Goal: Task Accomplishment & Management: Manage account settings

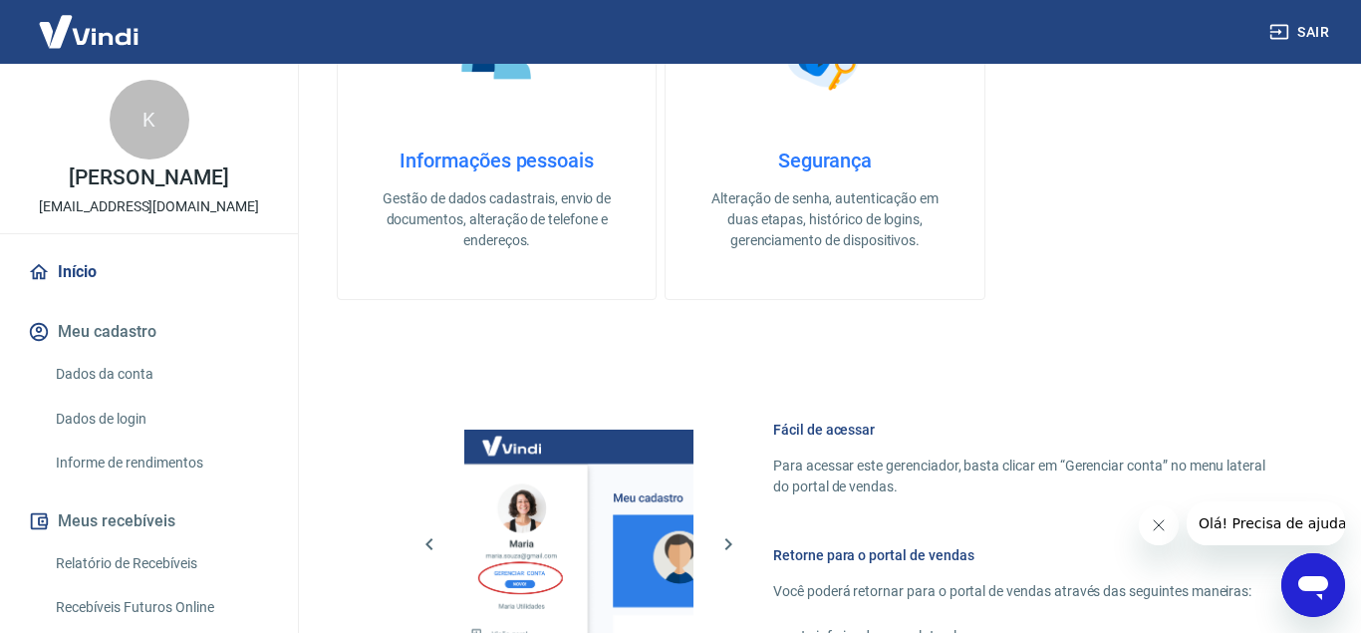
scroll to position [982, 0]
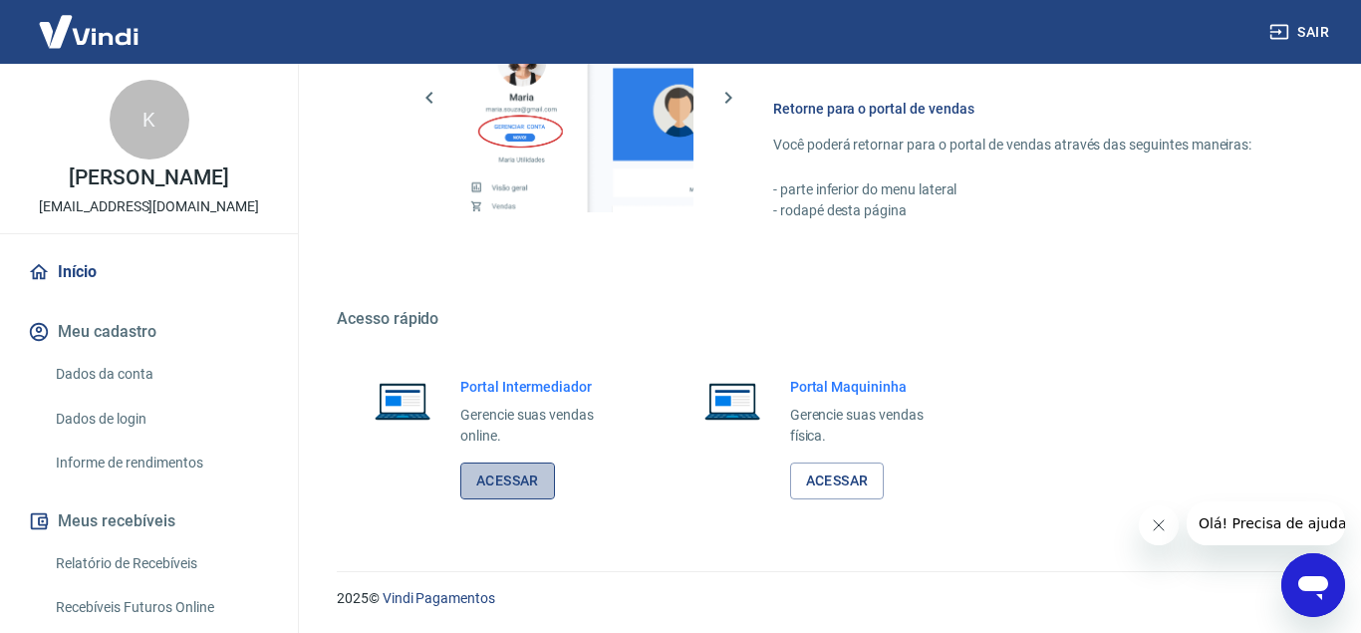
click at [501, 482] on link "Acessar" at bounding box center [507, 480] width 95 height 37
click at [1318, 31] on button "Sair" at bounding box center [1302, 32] width 72 height 37
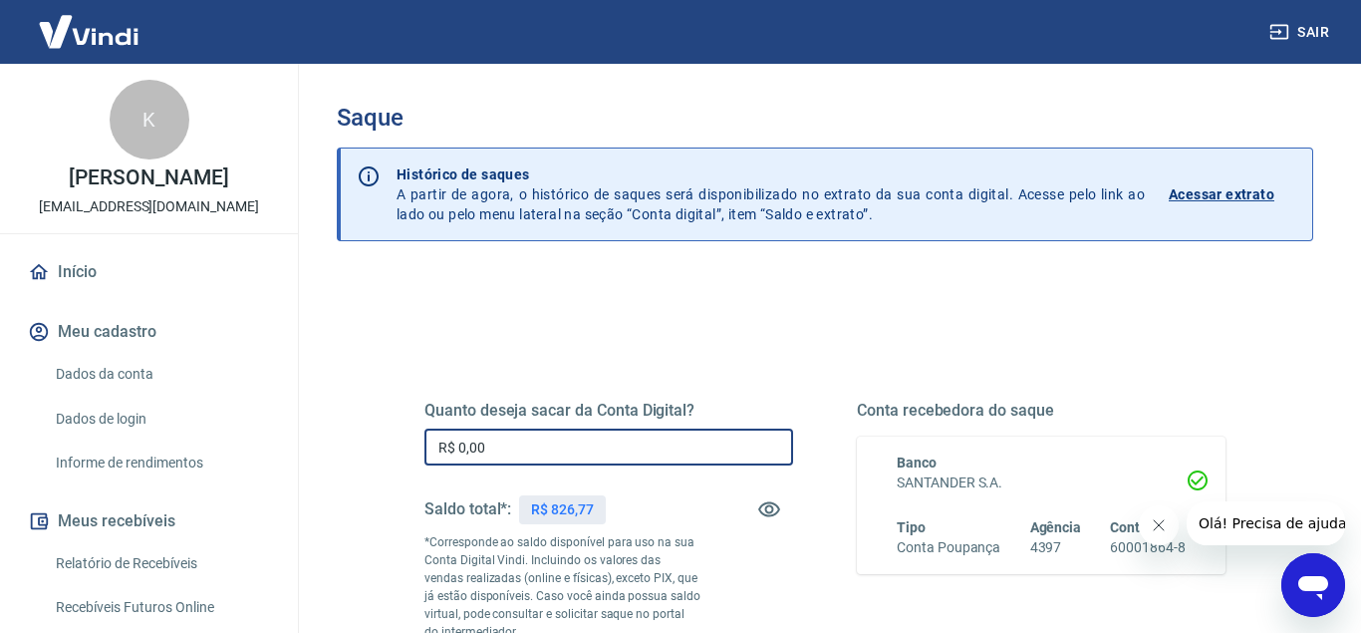
click at [498, 450] on input "R$ 0,00" at bounding box center [609, 446] width 369 height 37
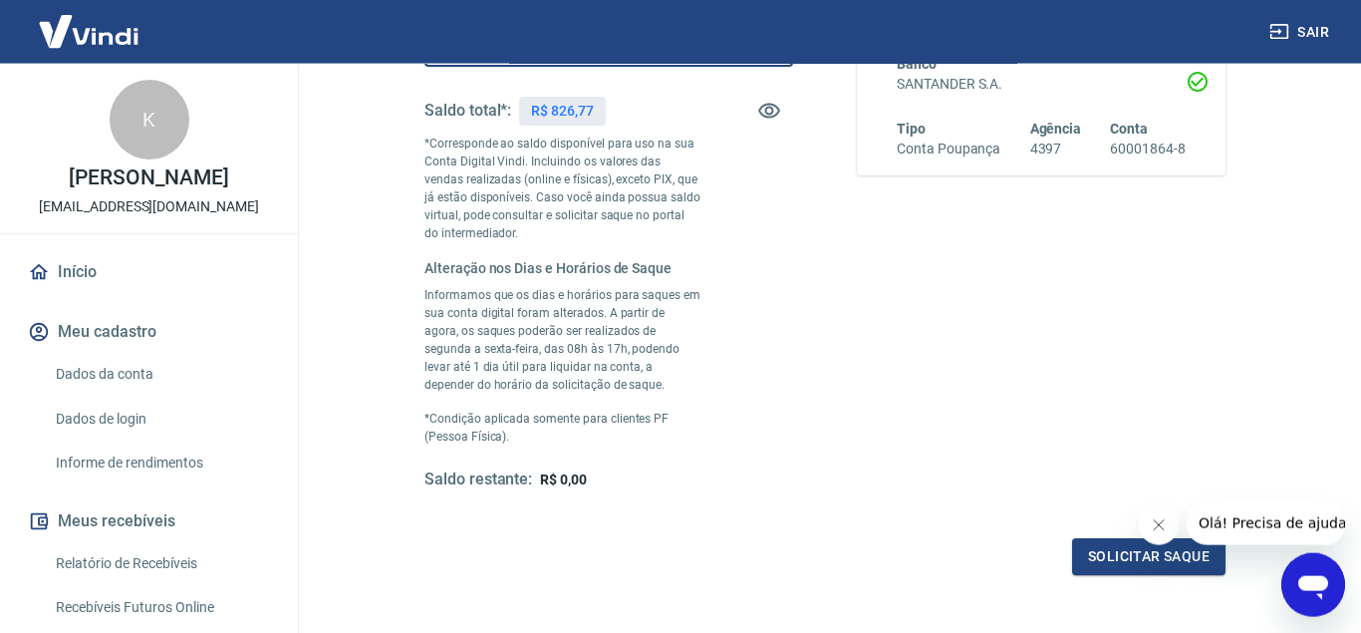
scroll to position [535, 0]
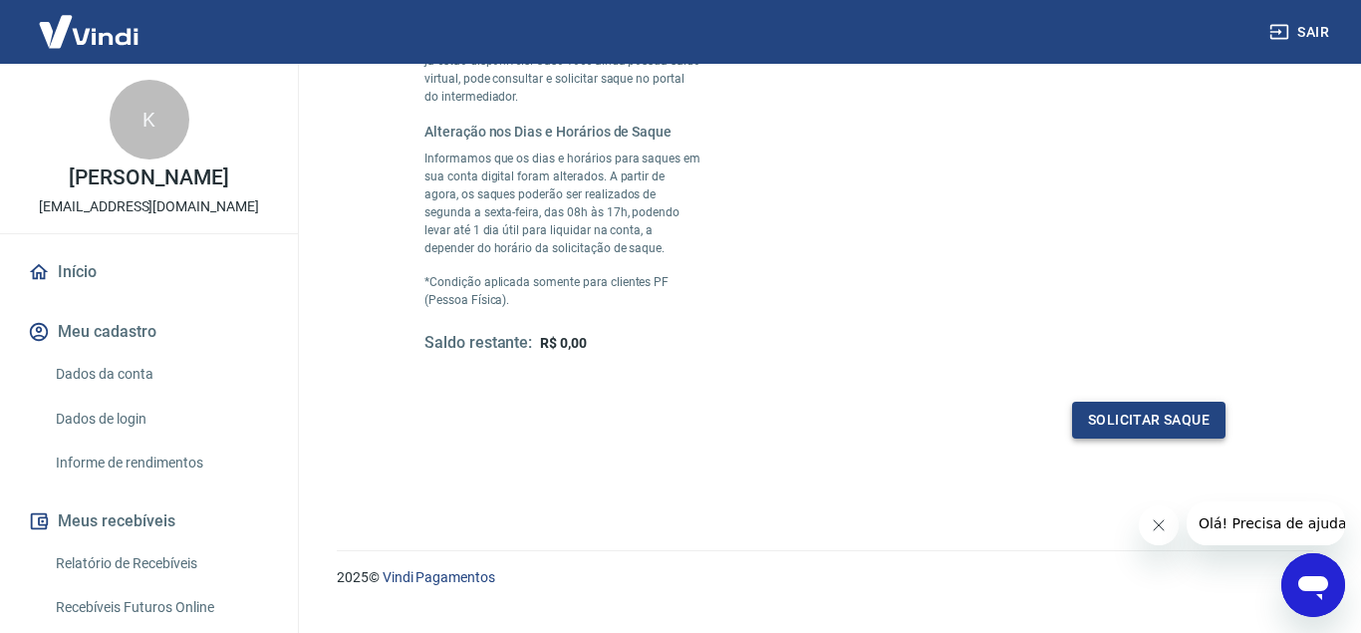
type input "R$ 826,77"
click at [1105, 414] on button "Solicitar saque" at bounding box center [1148, 420] width 153 height 37
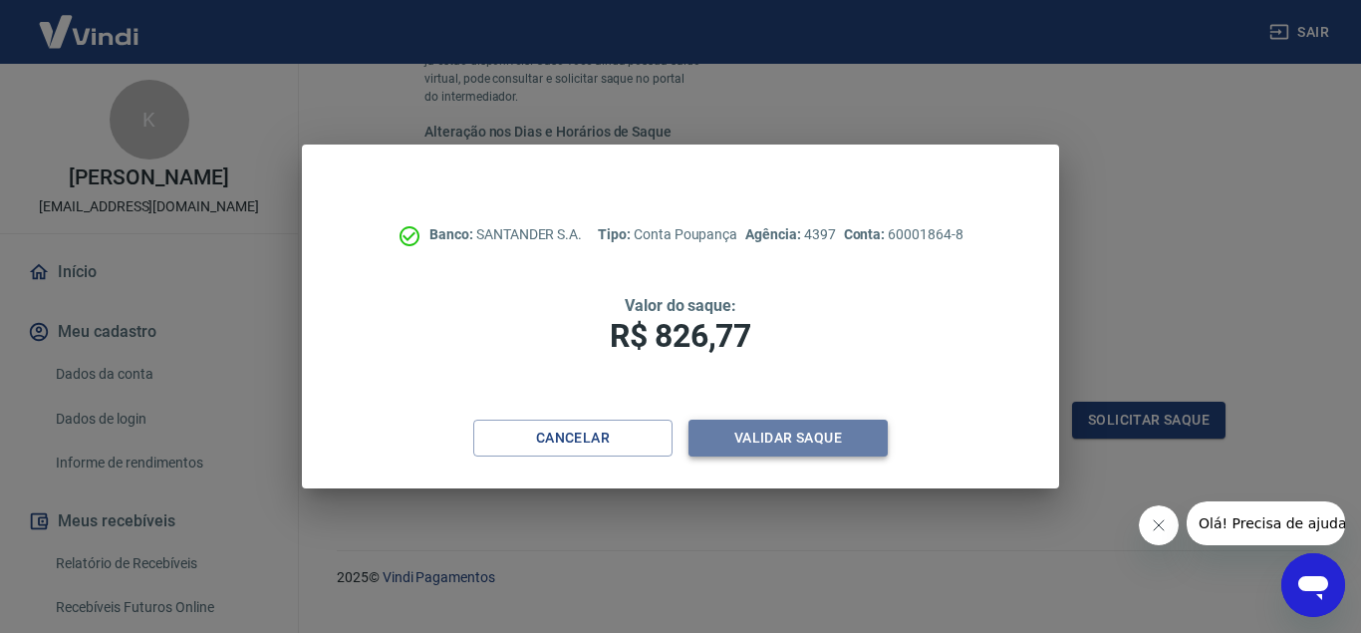
click at [812, 439] on button "Validar saque" at bounding box center [788, 438] width 199 height 37
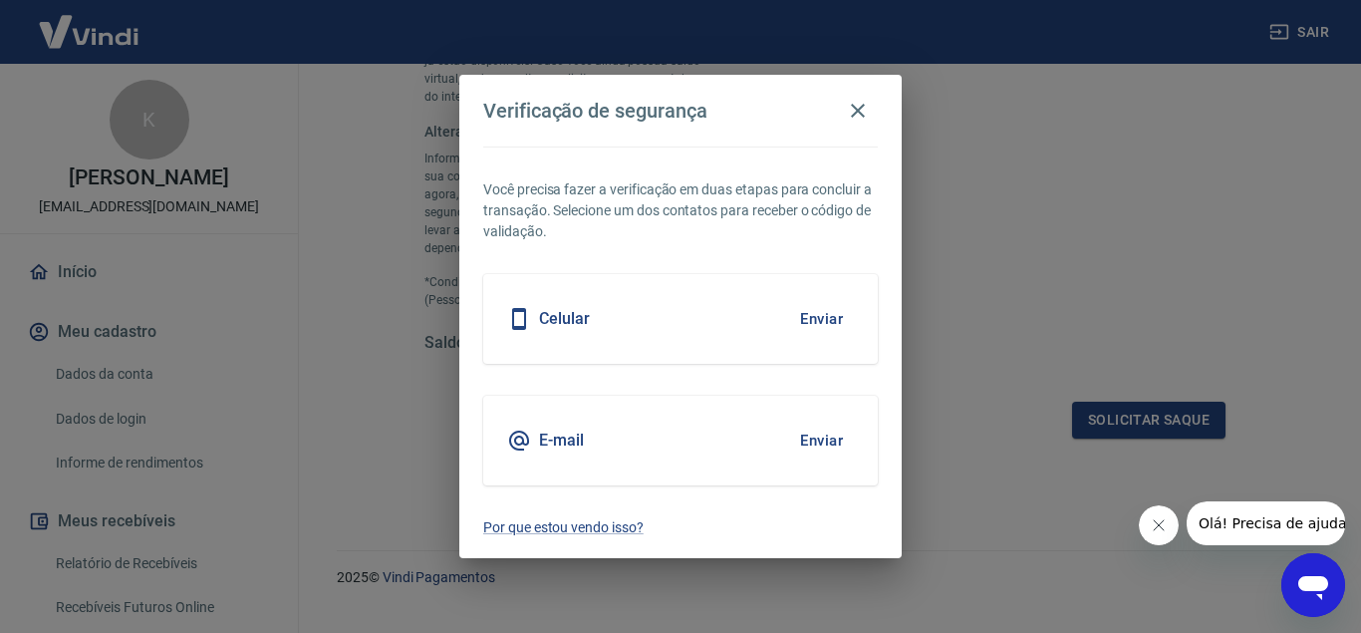
click at [822, 324] on button "Enviar" at bounding box center [821, 319] width 65 height 42
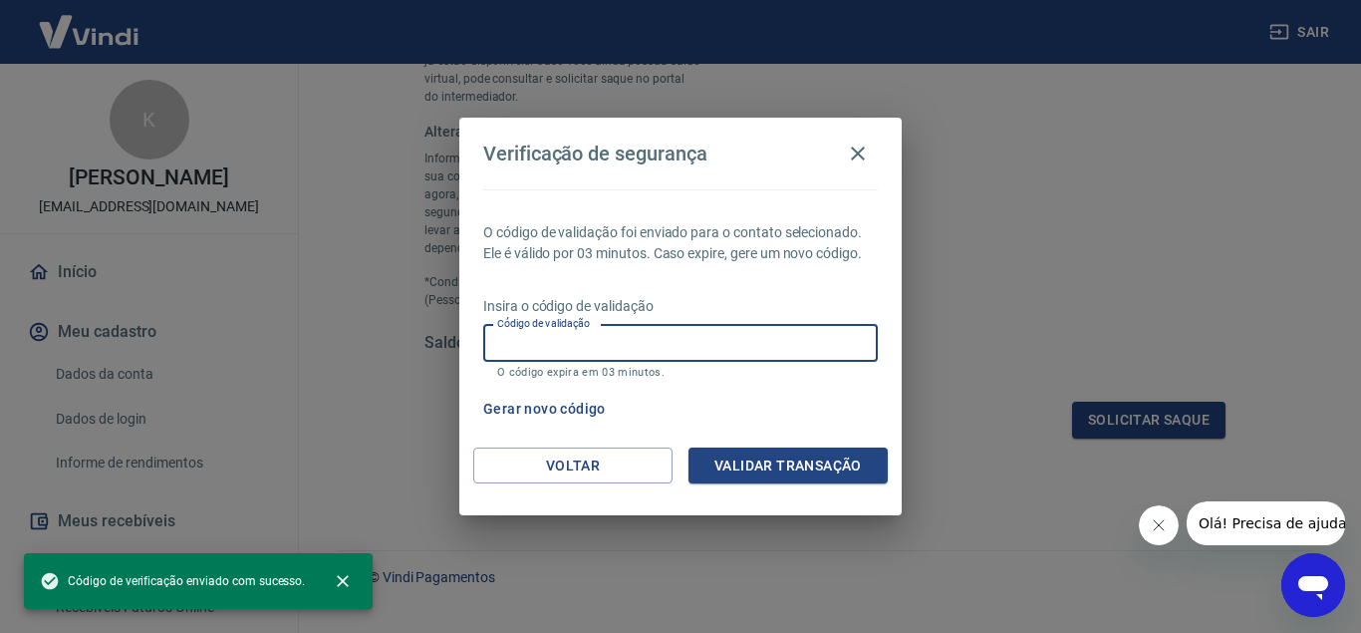
click at [515, 337] on input "Código de validação" at bounding box center [680, 343] width 395 height 37
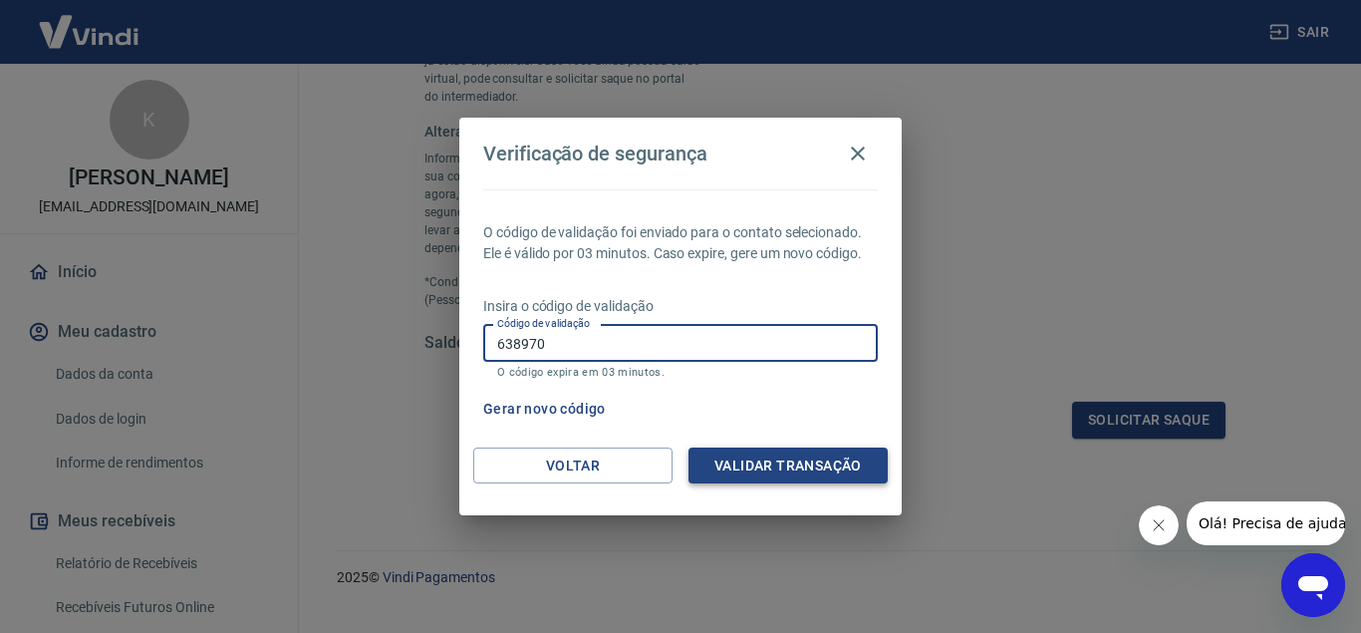
type input "638970"
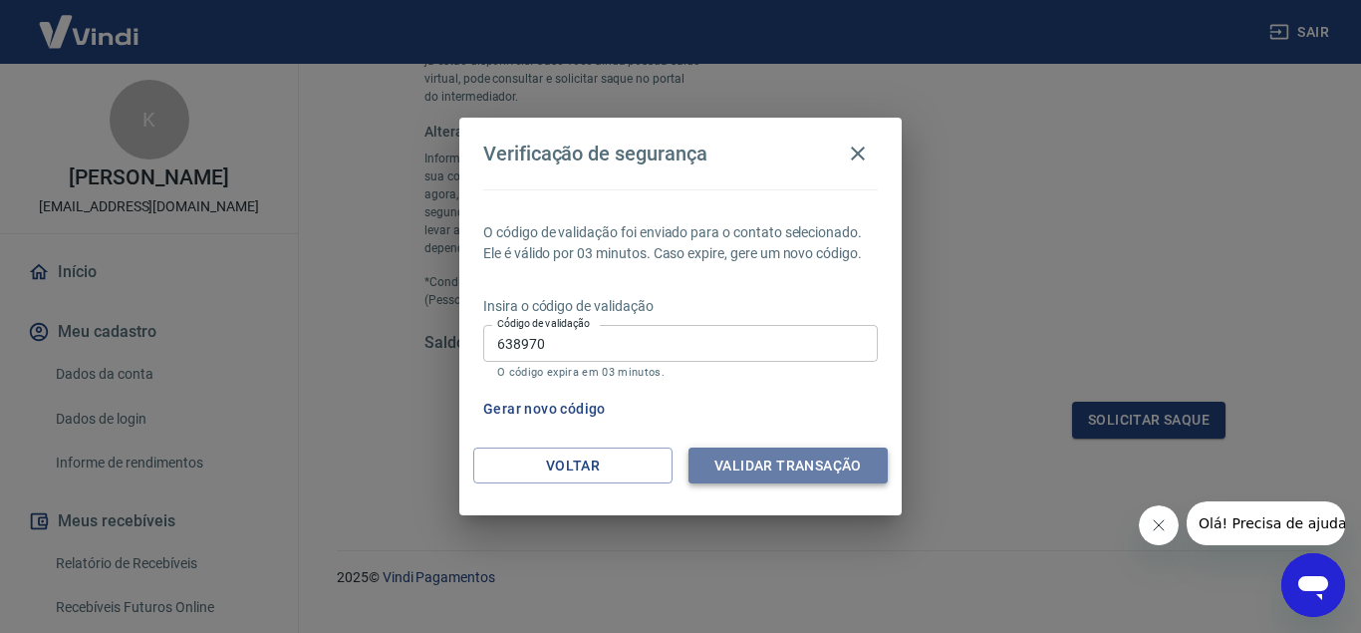
click at [793, 476] on button "Validar transação" at bounding box center [788, 465] width 199 height 37
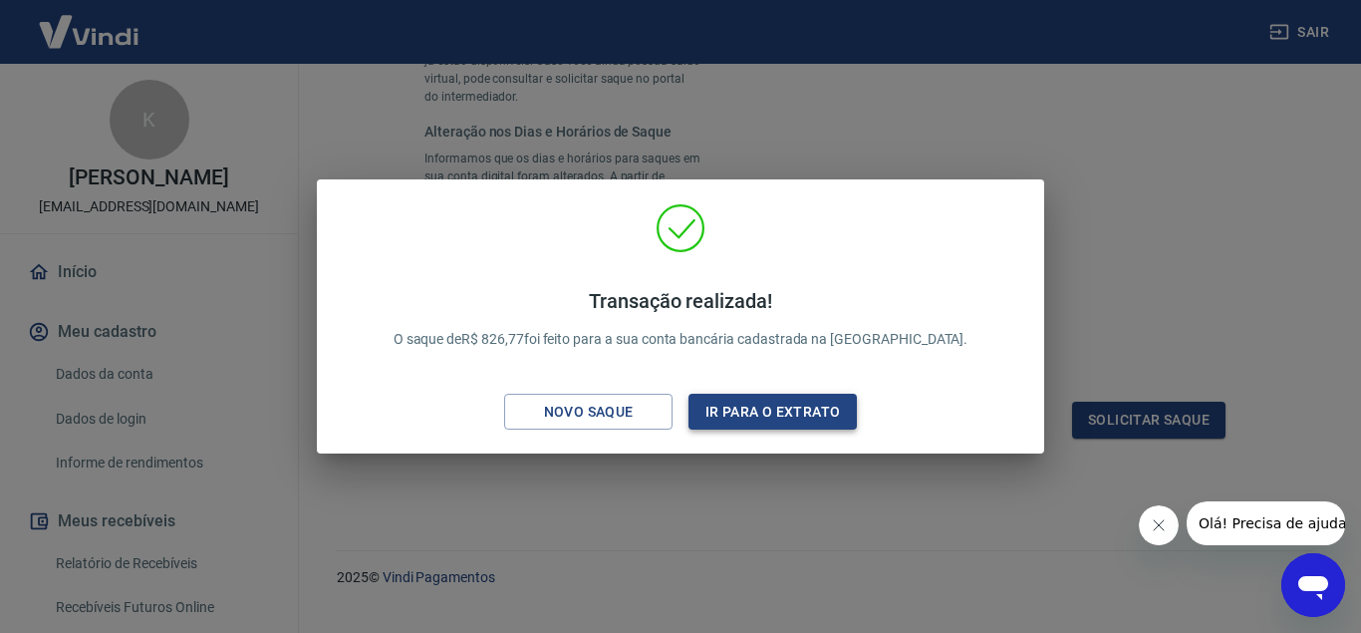
click at [757, 416] on button "Ir para o extrato" at bounding box center [773, 412] width 168 height 37
